Goal: Navigation & Orientation: Find specific page/section

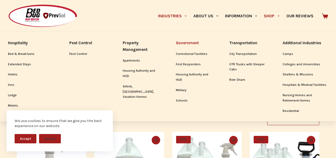
scroll to position [22, 0]
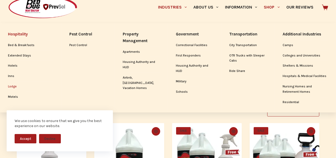
click at [12, 87] on link "Lodge" at bounding box center [30, 86] width 45 height 10
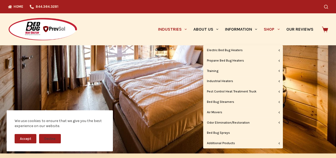
click at [271, 29] on link "Shop" at bounding box center [272, 29] width 22 height 32
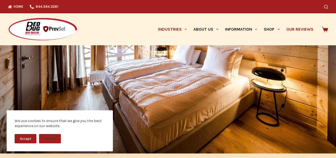
click at [307, 22] on link "Our Reviews" at bounding box center [300, 29] width 34 height 32
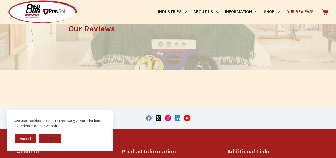
scroll to position [144, 0]
